Goal: Transaction & Acquisition: Purchase product/service

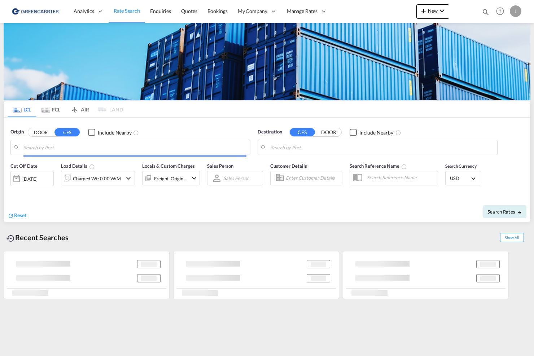
click at [88, 149] on body "Analytics Reports Dashboard Rate Search Enquiries Quotes Bookings" at bounding box center [267, 178] width 534 height 356
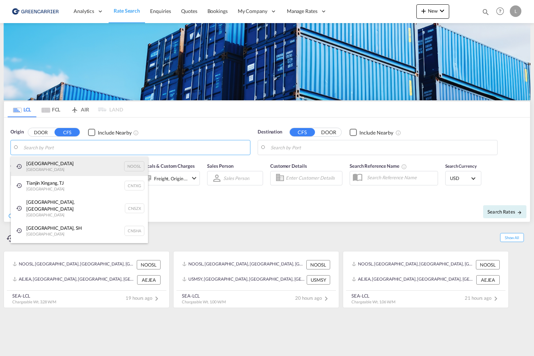
click at [93, 163] on div "[GEOGRAPHIC_DATA] [GEOGRAPHIC_DATA] NOOSL" at bounding box center [79, 166] width 137 height 19
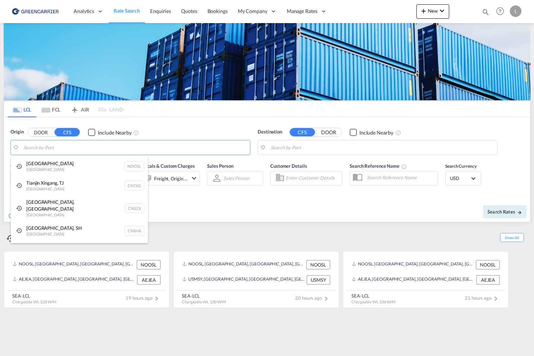
type input "[GEOGRAPHIC_DATA], NOOSL"
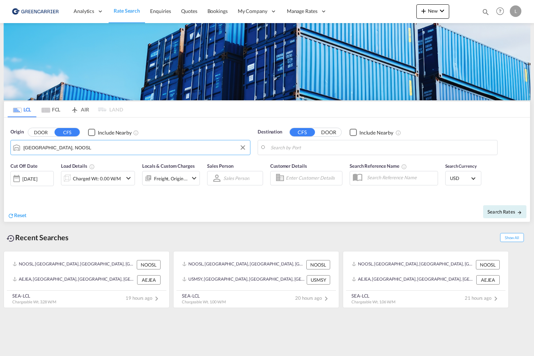
click at [272, 148] on body "Analytics Reports Dashboard Rate Search Enquiries Quotes Bookings" at bounding box center [267, 178] width 534 height 356
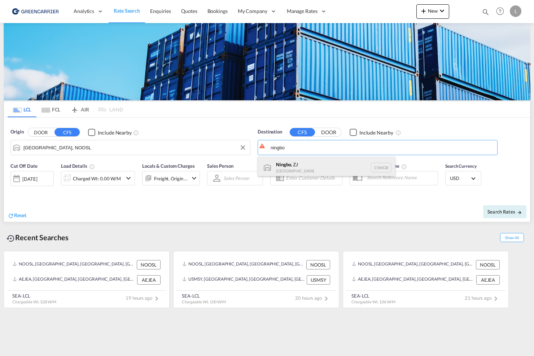
click at [324, 163] on div "Ningbo , ZJ [GEOGRAPHIC_DATA] CNNGB" at bounding box center [326, 168] width 137 height 22
type input "Ningbo, ZJ, CNNGB"
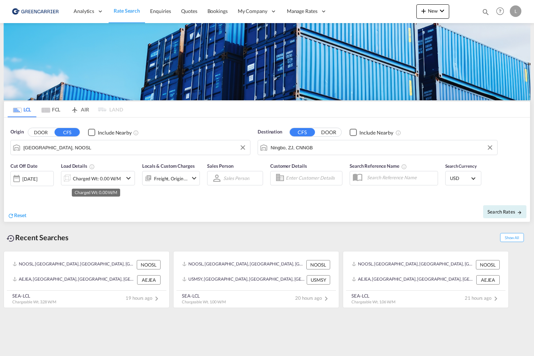
click at [102, 178] on div "Charged Wt: 0.00 W/M" at bounding box center [97, 179] width 48 height 10
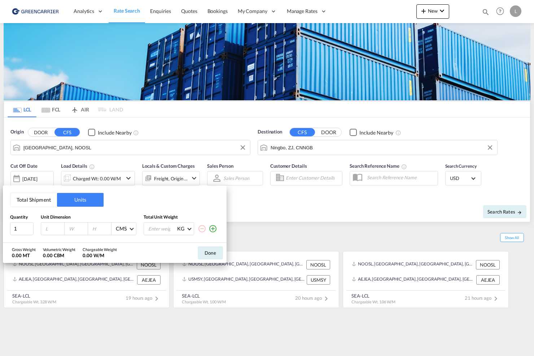
click at [216, 228] on md-icon "icon-plus-circle-outline" at bounding box center [213, 228] width 9 height 9
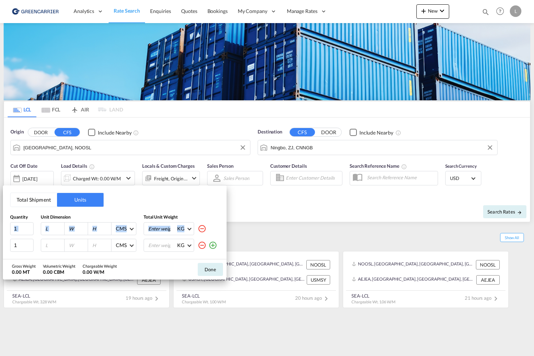
click at [216, 228] on div "KG KG LB" at bounding box center [182, 228] width 76 height 13
click at [215, 244] on md-icon "icon-plus-circle-outline" at bounding box center [213, 245] width 9 height 9
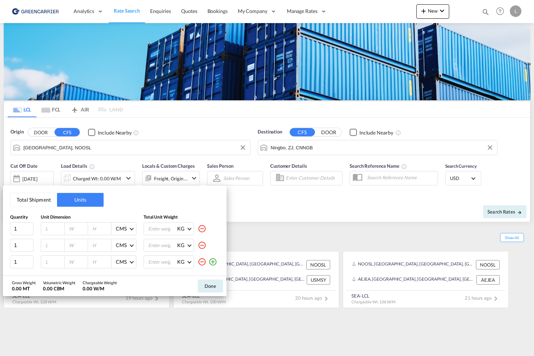
click at [48, 226] on input "number" at bounding box center [54, 229] width 19 height 6
type input "130"
type input "110"
type input "100"
click at [49, 246] on input "number" at bounding box center [54, 245] width 19 height 6
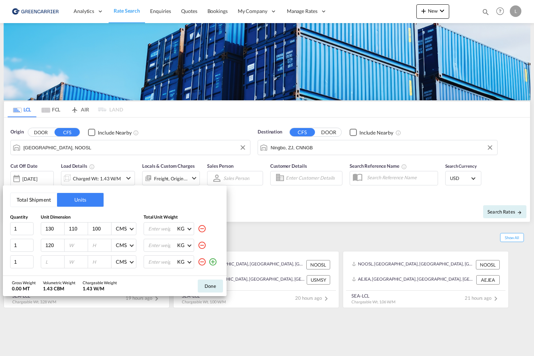
type input "120"
type input "80"
type input "115"
drag, startPoint x: 25, startPoint y: 225, endPoint x: 3, endPoint y: 225, distance: 22.0
click at [10, 225] on input "2" at bounding box center [21, 228] width 23 height 13
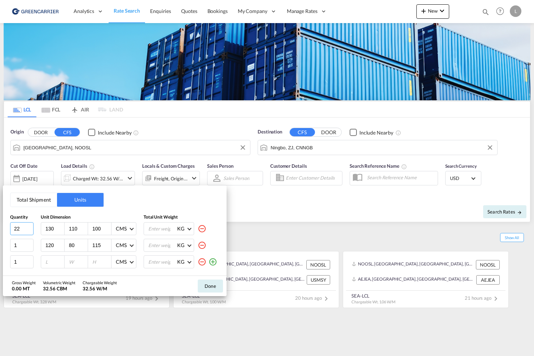
type input "2"
click at [202, 264] on md-icon "icon-minus-circle-outline" at bounding box center [202, 262] width 9 height 9
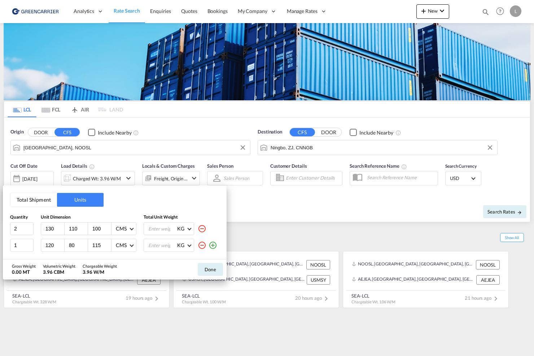
click at [164, 228] on input "number" at bounding box center [162, 229] width 29 height 12
type input "500"
drag, startPoint x: 163, startPoint y: 228, endPoint x: 18, endPoint y: 192, distance: 148.8
click at [27, 196] on div "Total Shipment Units Quantity Unit Dimension Total Unit Weight 2 130 110 100 CM…" at bounding box center [115, 223] width 224 height 74
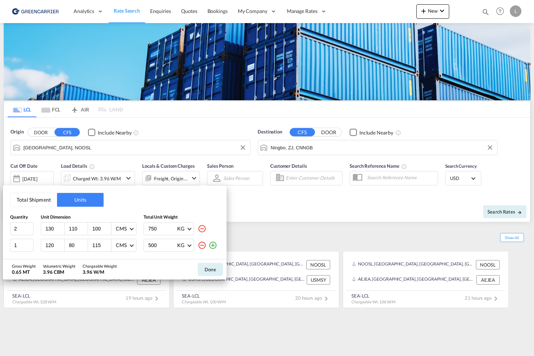
type input "750"
click at [209, 272] on button "Done" at bounding box center [210, 269] width 25 height 13
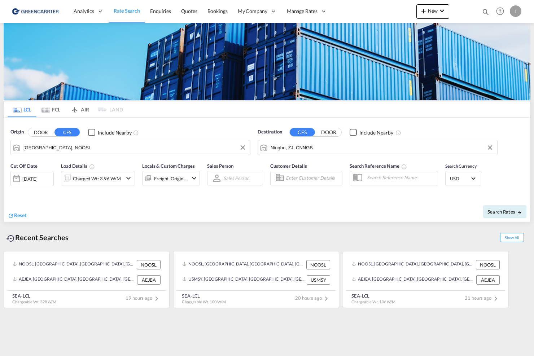
click at [462, 183] on md-select-value "USD" at bounding box center [463, 178] width 28 height 10
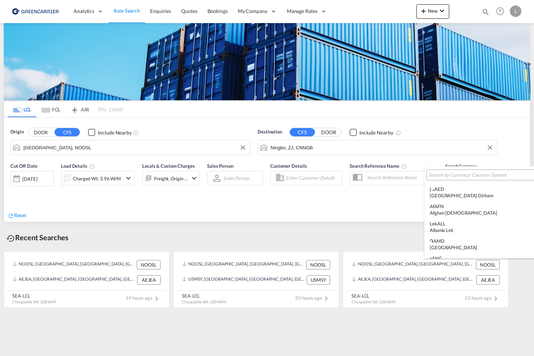
scroll to position [2492, 0]
type md-option "USD"
type md-option "BTN"
click at [468, 177] on input "search" at bounding box center [482, 175] width 106 height 6
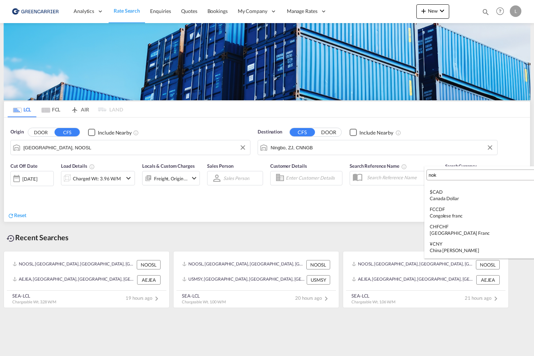
scroll to position [0, 0]
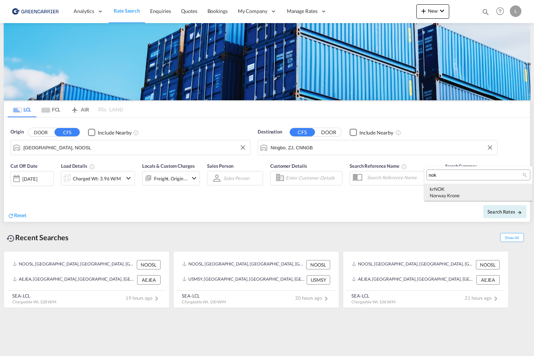
type input "nok"
click at [472, 193] on div "Norway Krone" at bounding box center [478, 195] width 97 height 6
click at [509, 209] on button "Search Rates" at bounding box center [504, 211] width 43 height 13
type input "NOOSL to CNNGB / [DATE]"
